Goal: Task Accomplishment & Management: Manage account settings

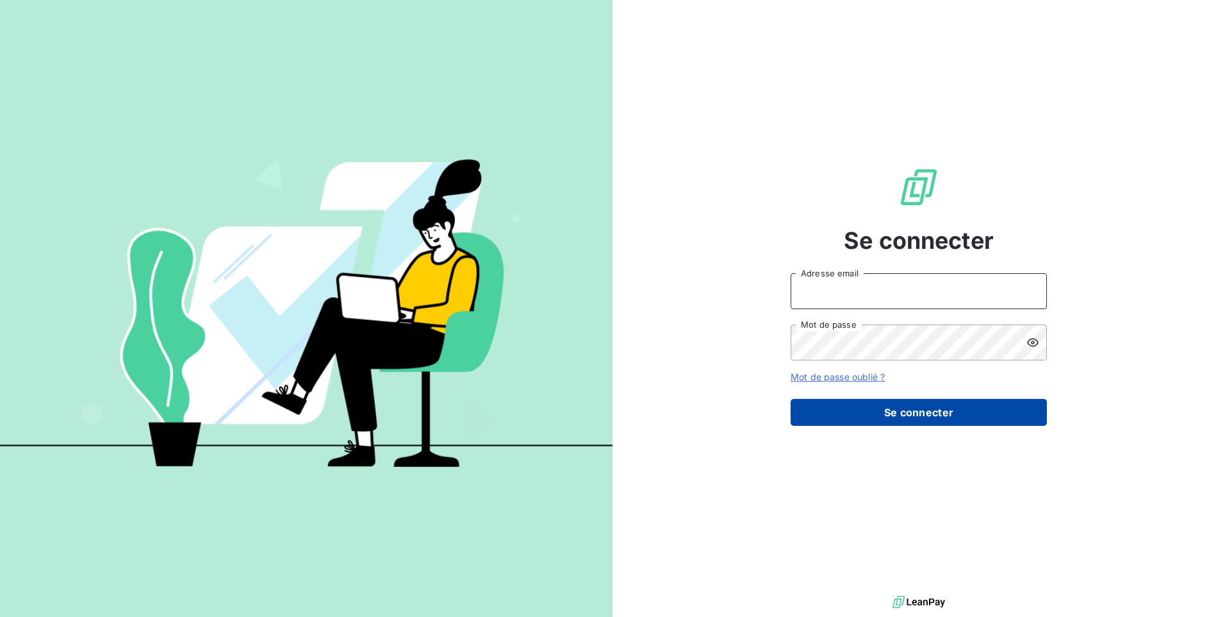
type input "[EMAIL_ADDRESS][DOMAIN_NAME]"
click at [863, 403] on button "Se connecter" at bounding box center [919, 412] width 256 height 27
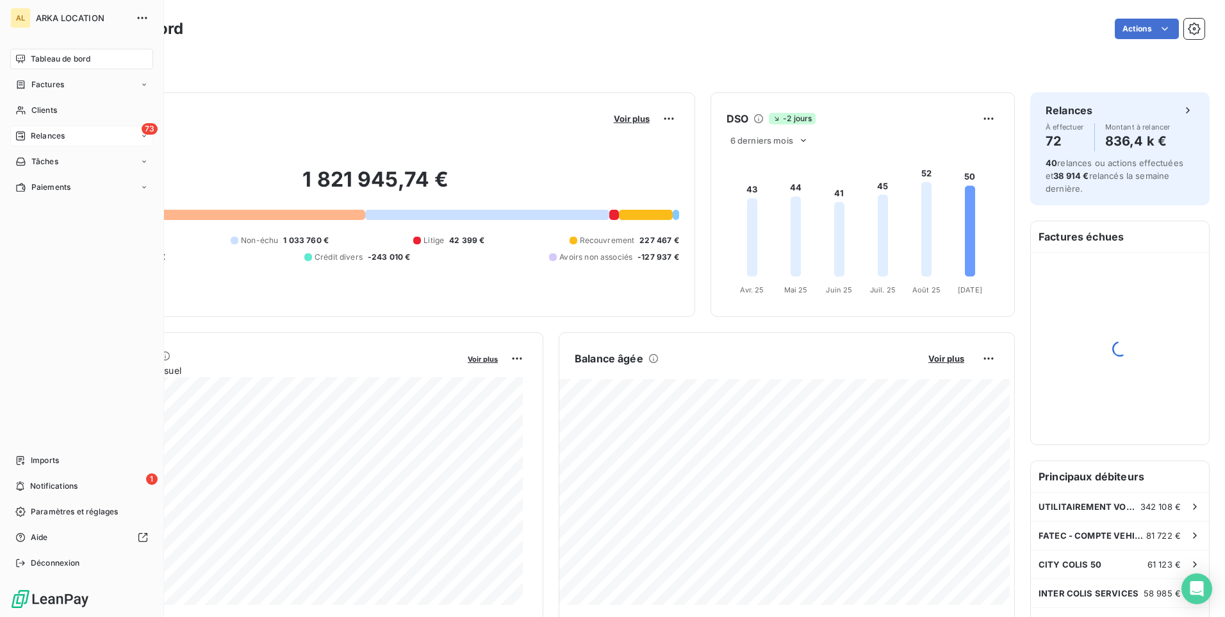
click at [24, 135] on icon at bounding box center [20, 135] width 9 height 9
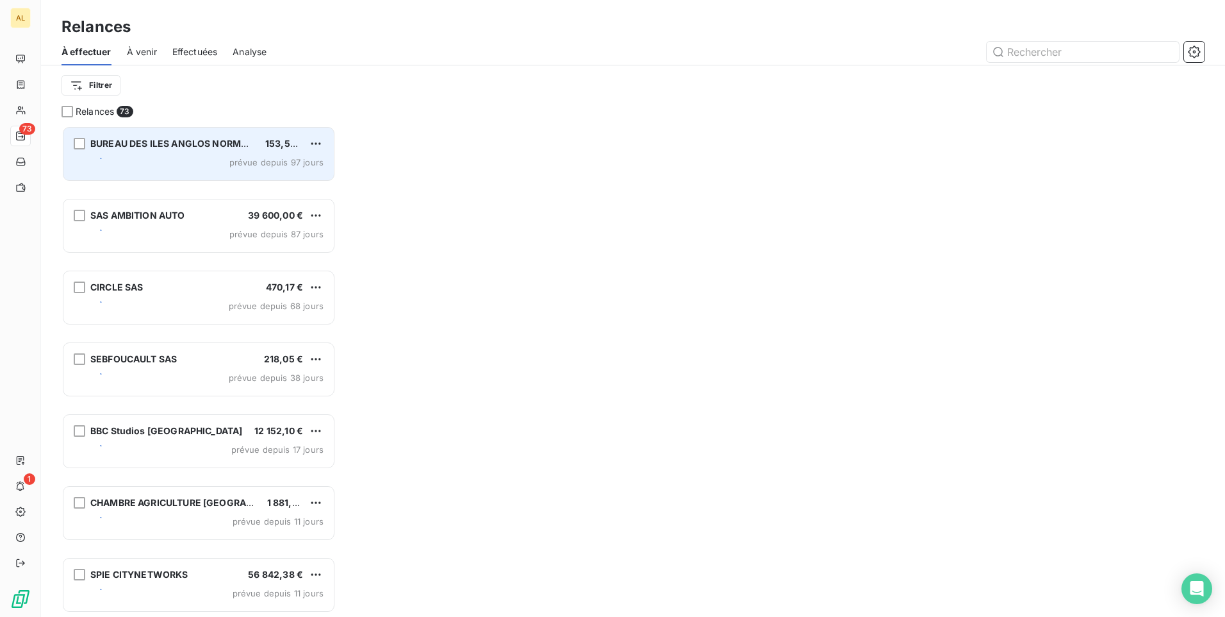
scroll to position [481, 265]
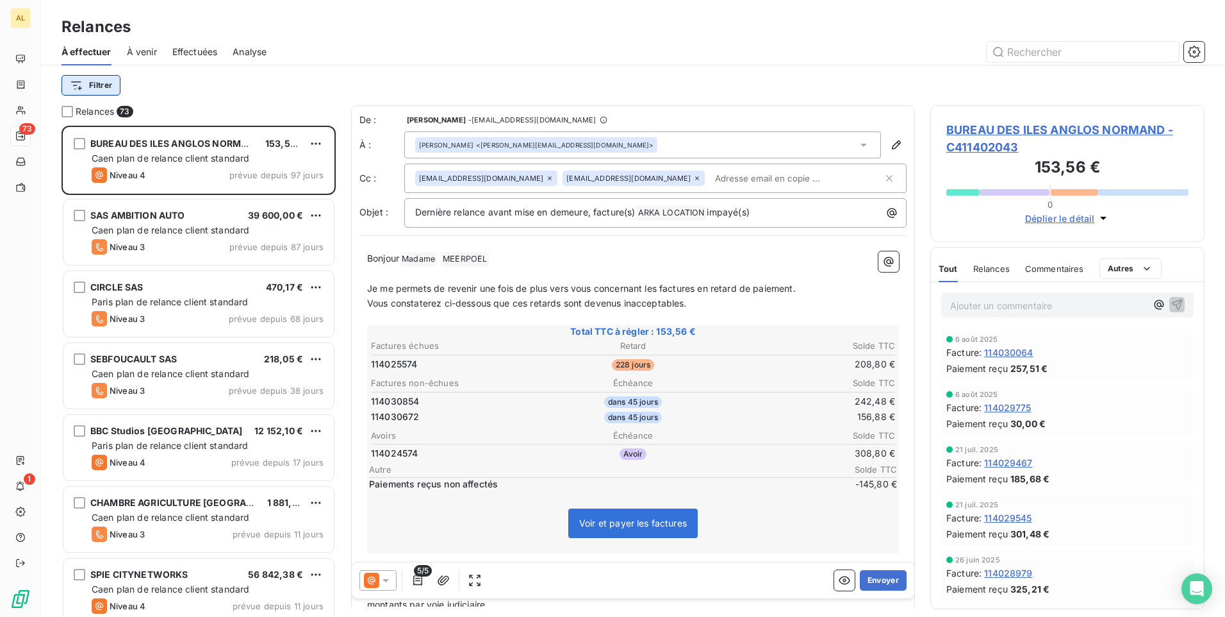
click at [110, 82] on html "AL 73 1 Relances À effectuer À venir Effectuées Analyse Filtrer Relances 73 BUR…" at bounding box center [612, 308] width 1225 height 617
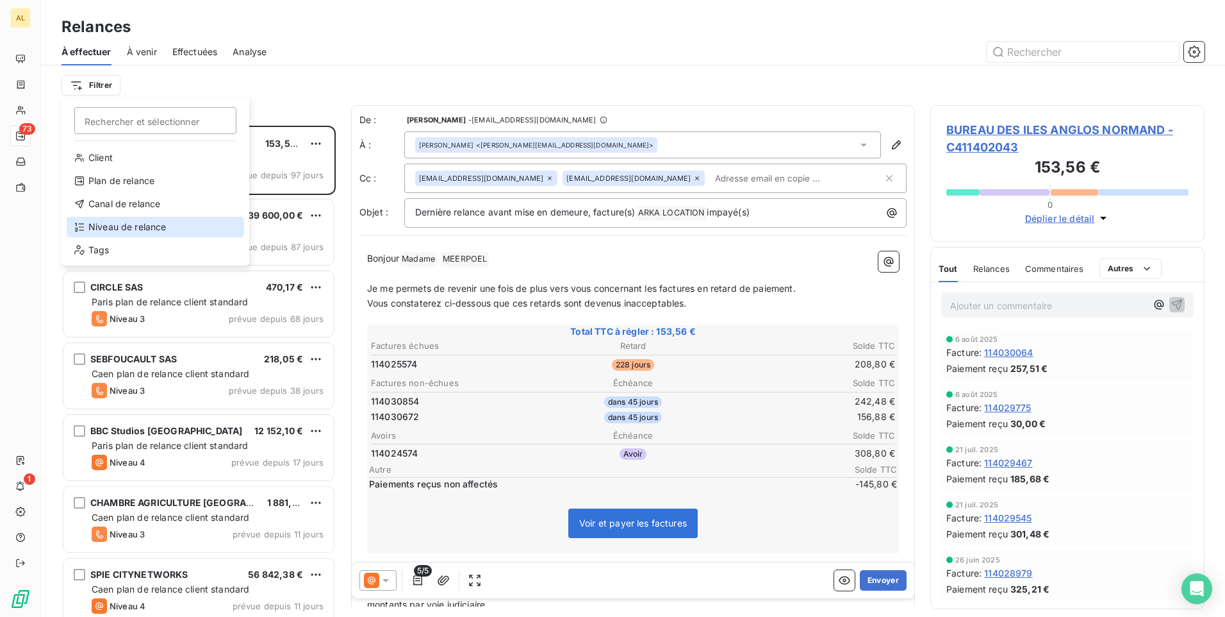
click at [149, 219] on div "Niveau de relance" at bounding box center [156, 227] width 178 height 21
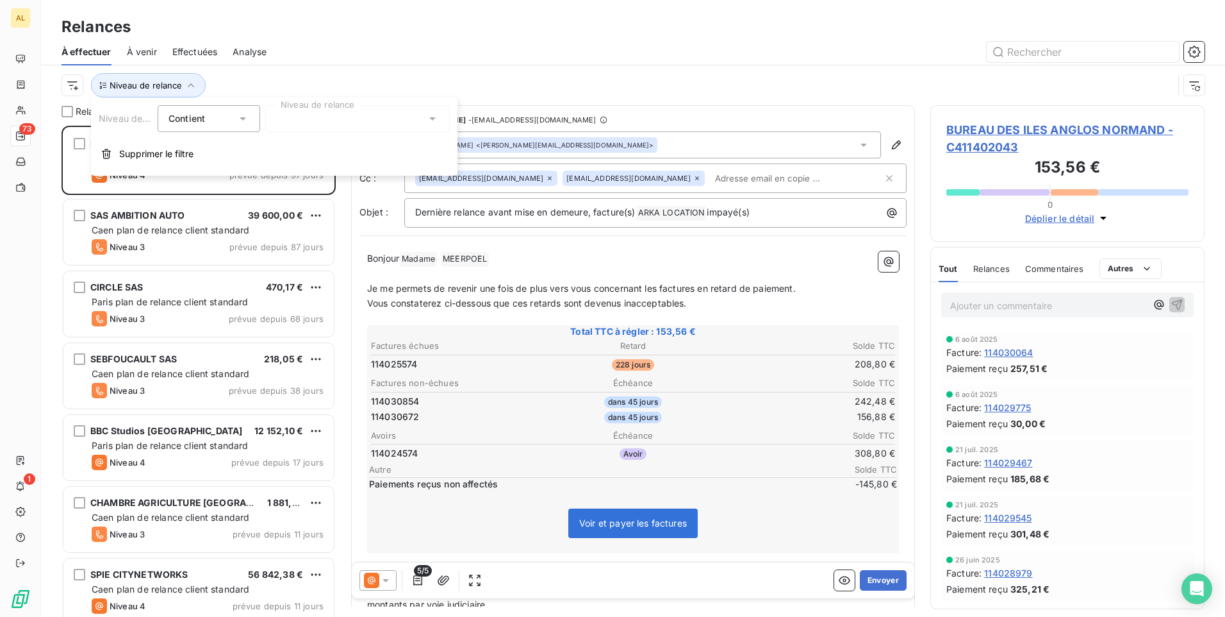
click at [294, 119] on div at bounding box center [357, 118] width 185 height 27
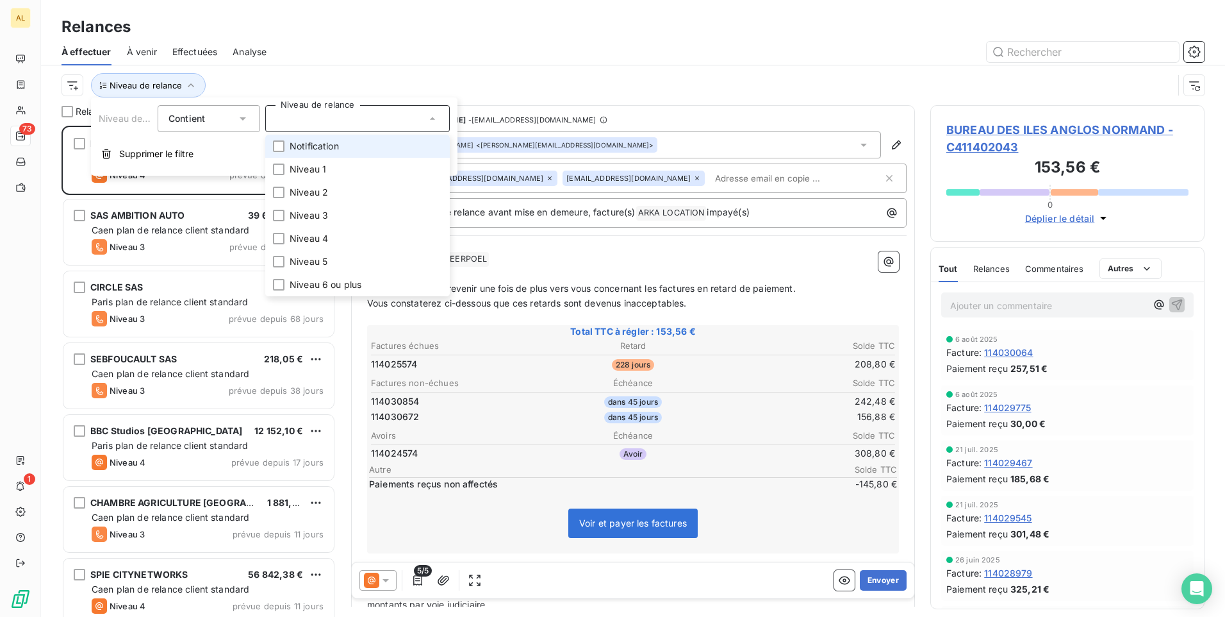
click at [302, 147] on span "Notification" at bounding box center [314, 146] width 49 height 13
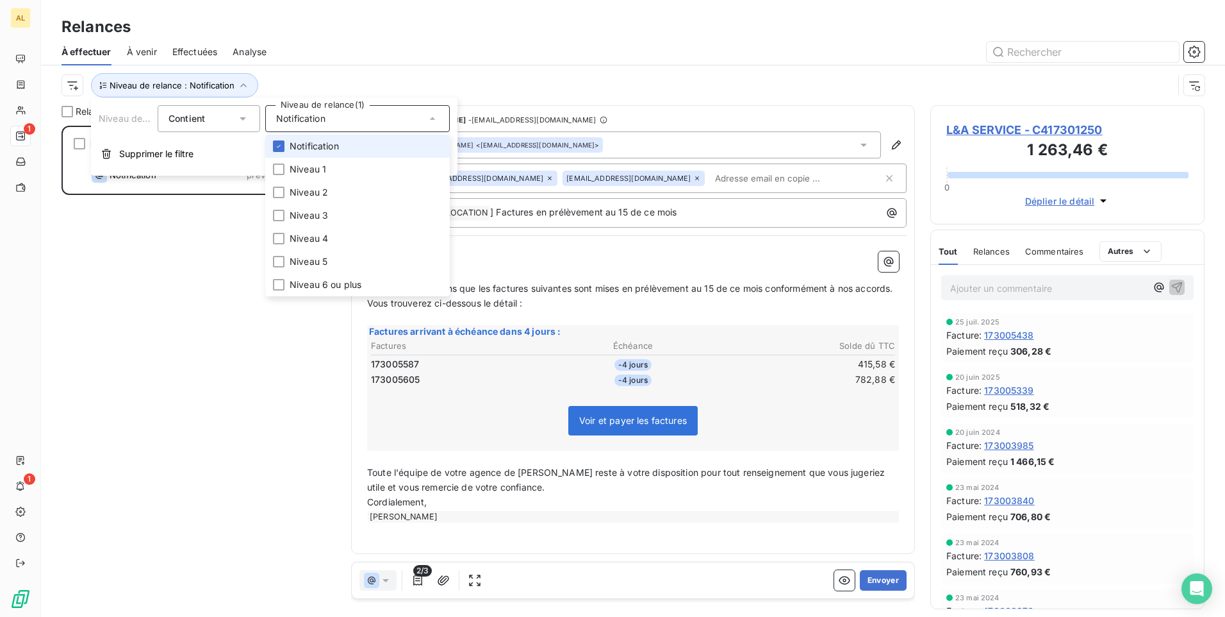
scroll to position [481, 265]
click at [336, 51] on div at bounding box center [743, 52] width 923 height 21
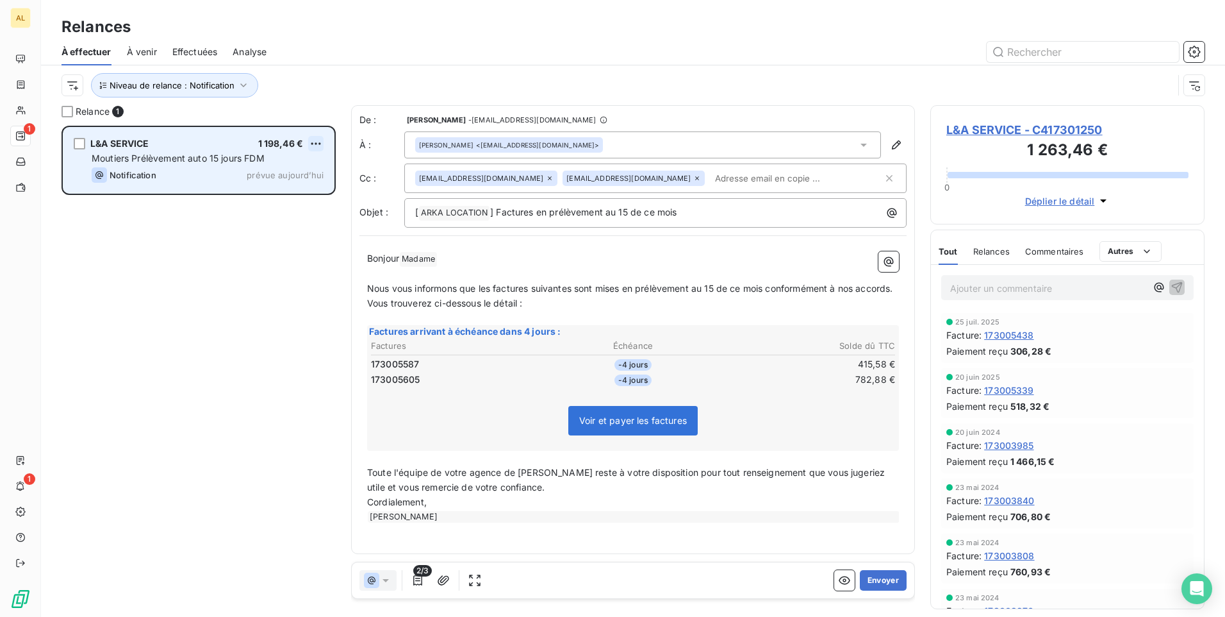
click at [313, 141] on html "AL 1 1 Relances À effectuer À venir Effectuées Analyse Niveau de relance : Noti…" at bounding box center [612, 308] width 1225 height 617
click at [269, 194] on div "Passer cette action" at bounding box center [260, 192] width 115 height 21
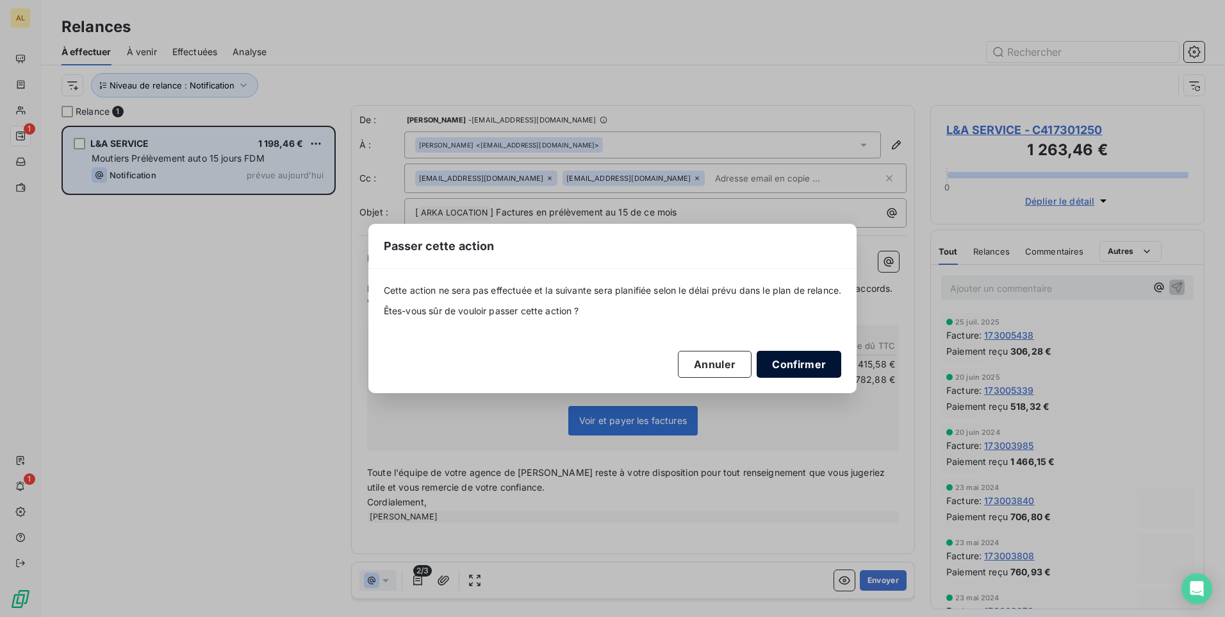
click at [799, 365] on button "Confirmer" at bounding box center [799, 364] width 85 height 27
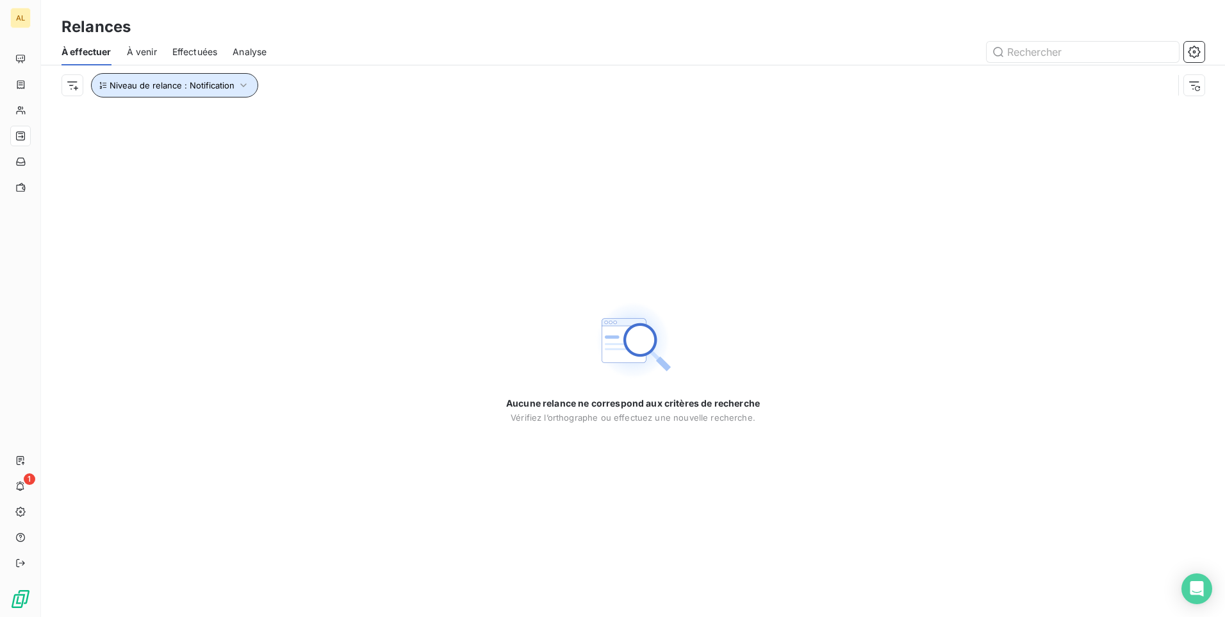
click at [227, 92] on button "Niveau de relance : Notification" at bounding box center [174, 85] width 167 height 24
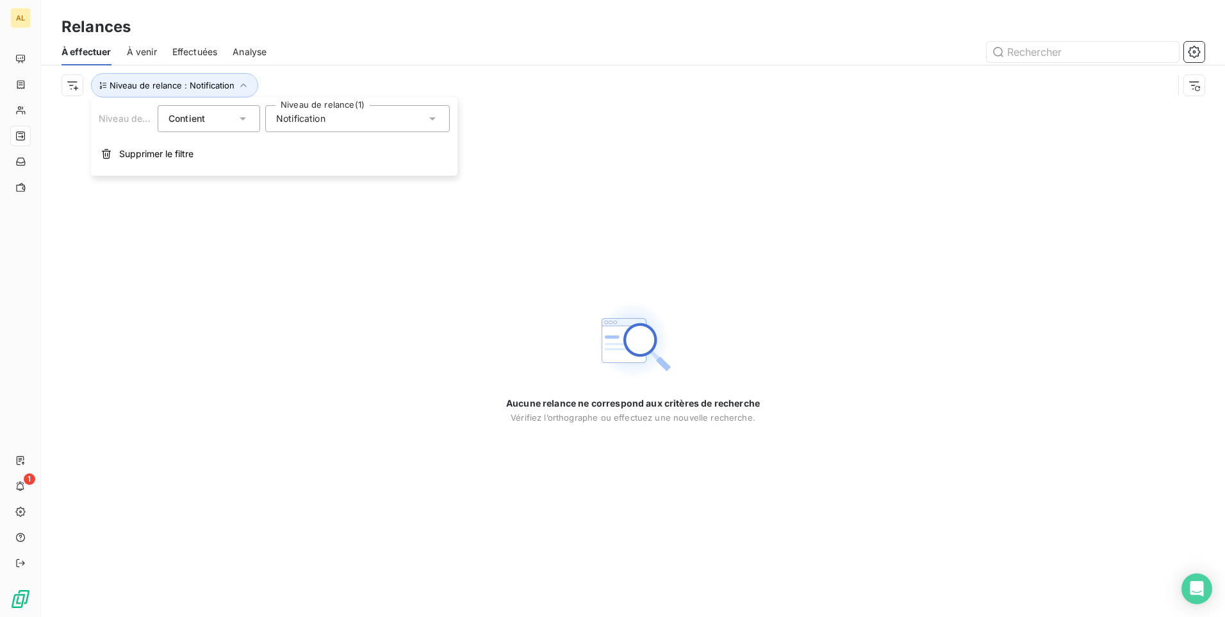
click at [323, 121] on span "Notification" at bounding box center [300, 118] width 49 height 13
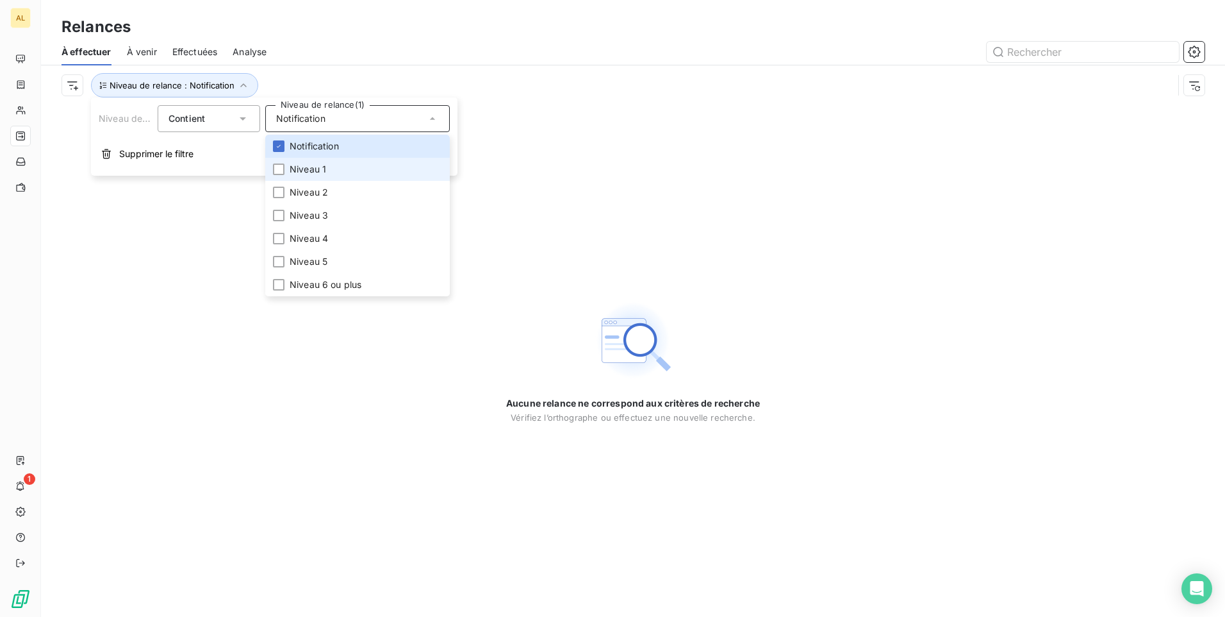
click at [302, 163] on span "Niveau 1" at bounding box center [308, 169] width 37 height 13
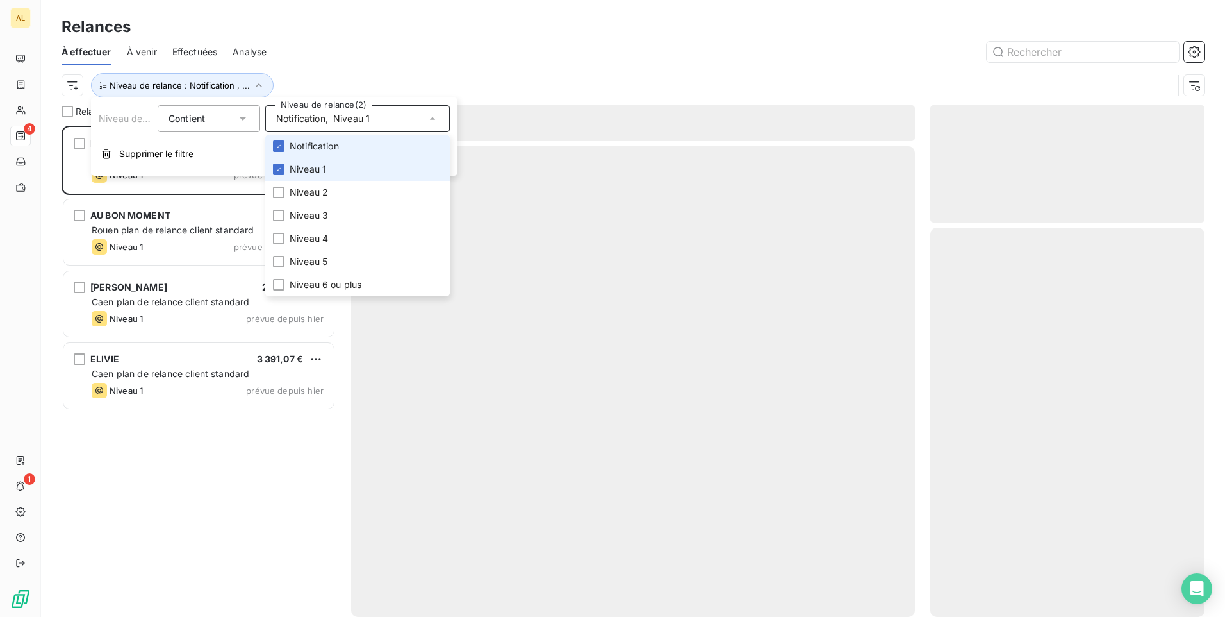
scroll to position [481, 265]
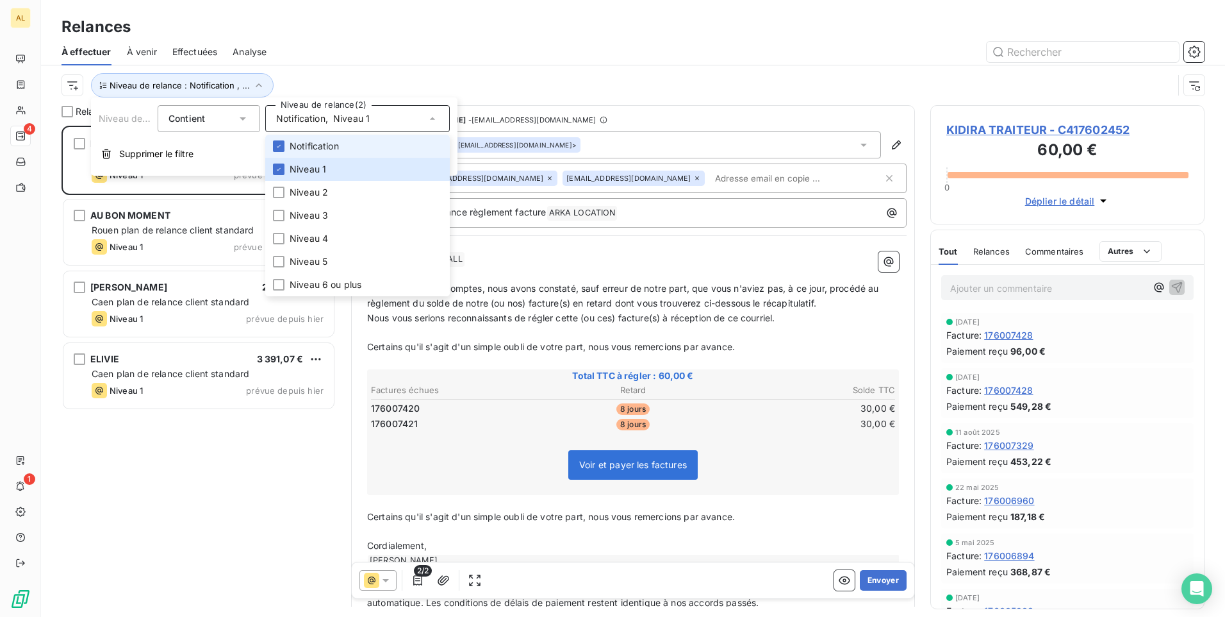
click at [314, 149] on span "Notification" at bounding box center [314, 146] width 49 height 13
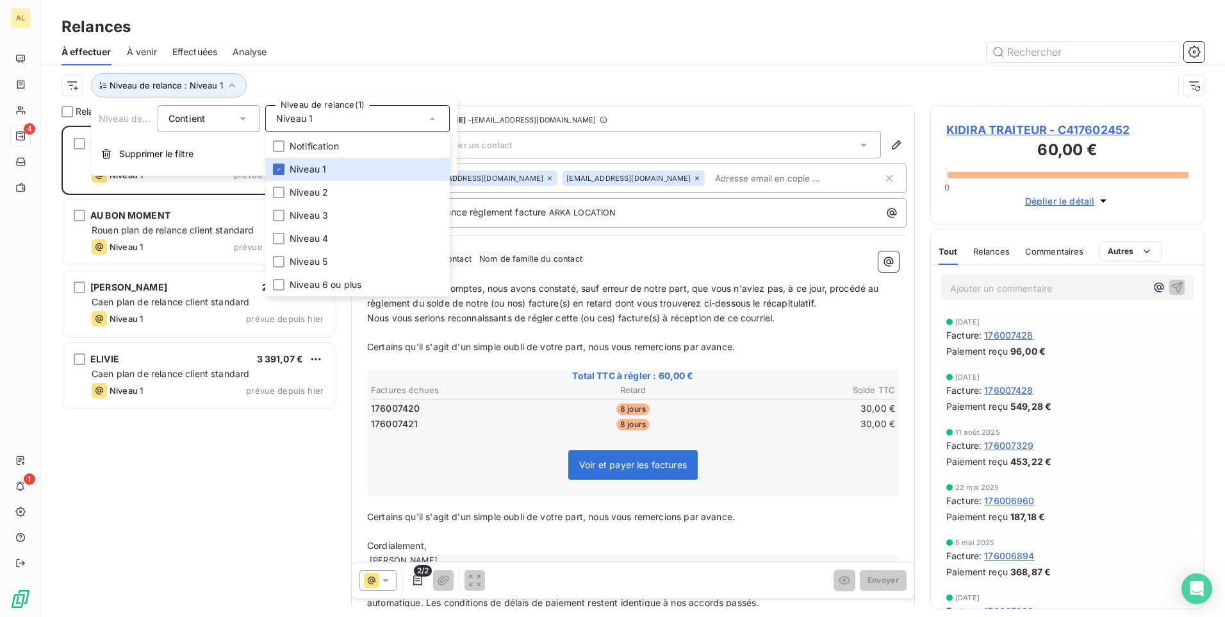
click at [334, 60] on div at bounding box center [743, 52] width 923 height 21
